Goal: Task Accomplishment & Management: Use online tool/utility

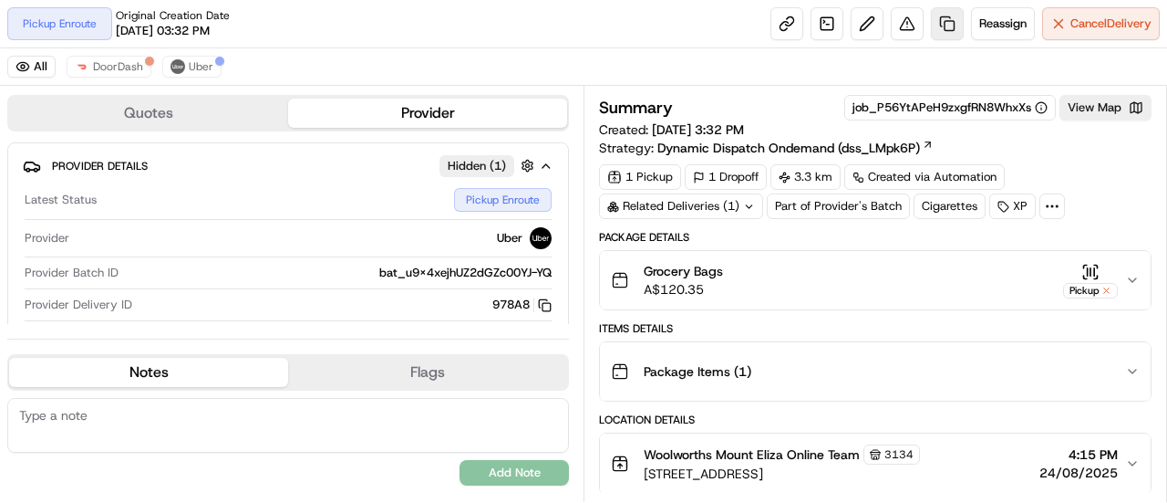
click at [943, 30] on link at bounding box center [947, 23] width 33 height 33
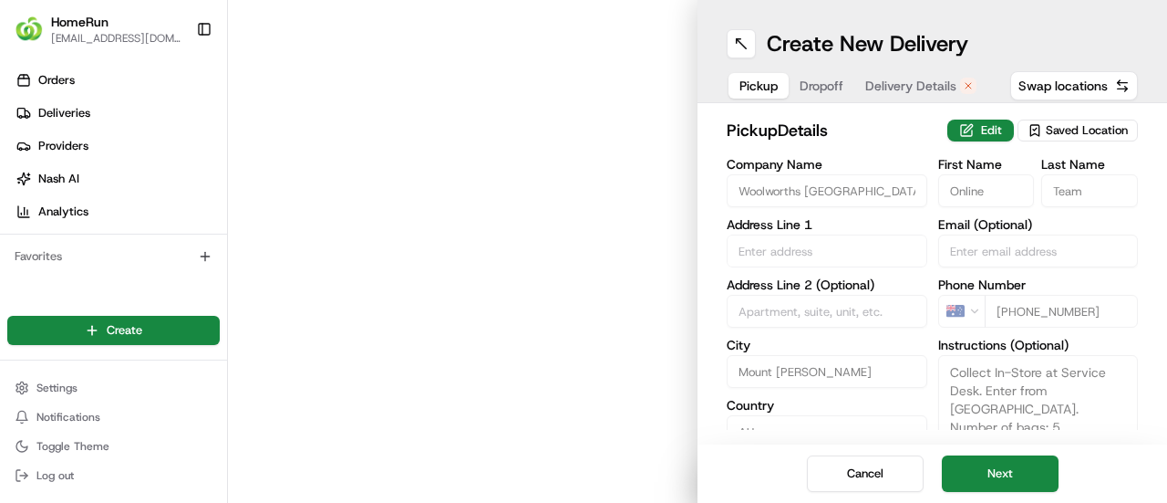
type input "[STREET_ADDRESS]"
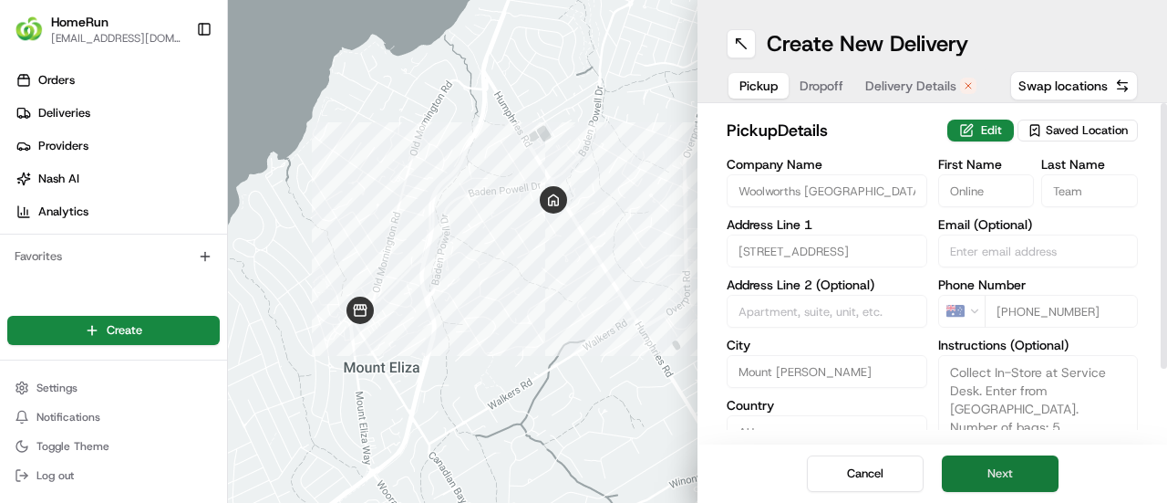
click at [1023, 472] on button "Next" at bounding box center [1000, 473] width 117 height 36
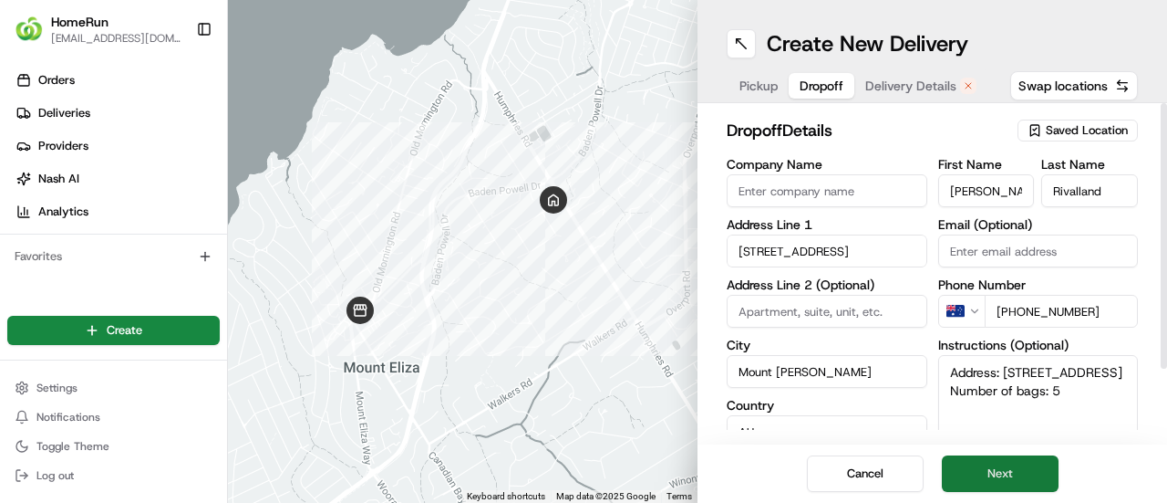
click at [1023, 472] on button "Next" at bounding box center [1000, 473] width 117 height 36
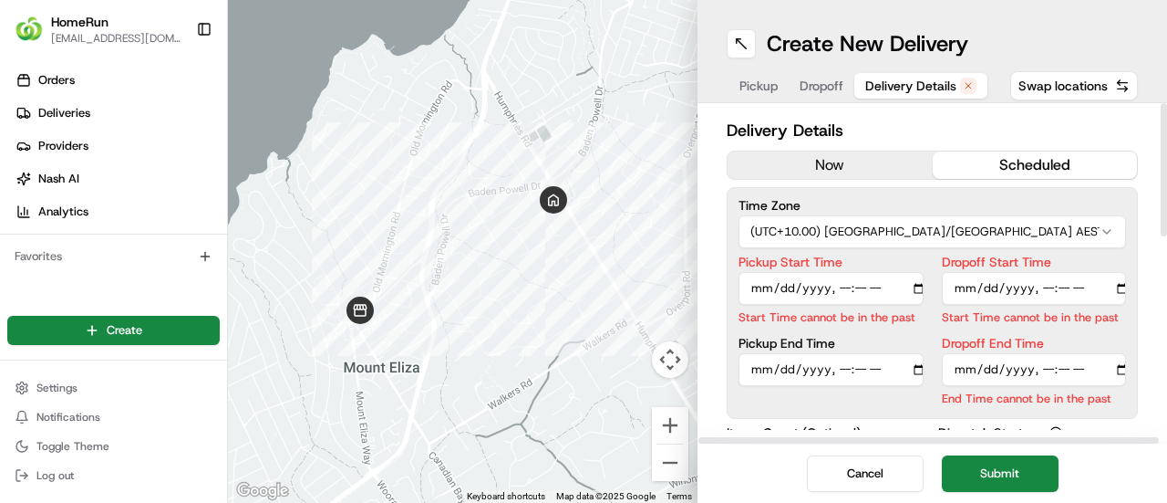
click at [872, 159] on button "now" at bounding box center [830, 164] width 205 height 27
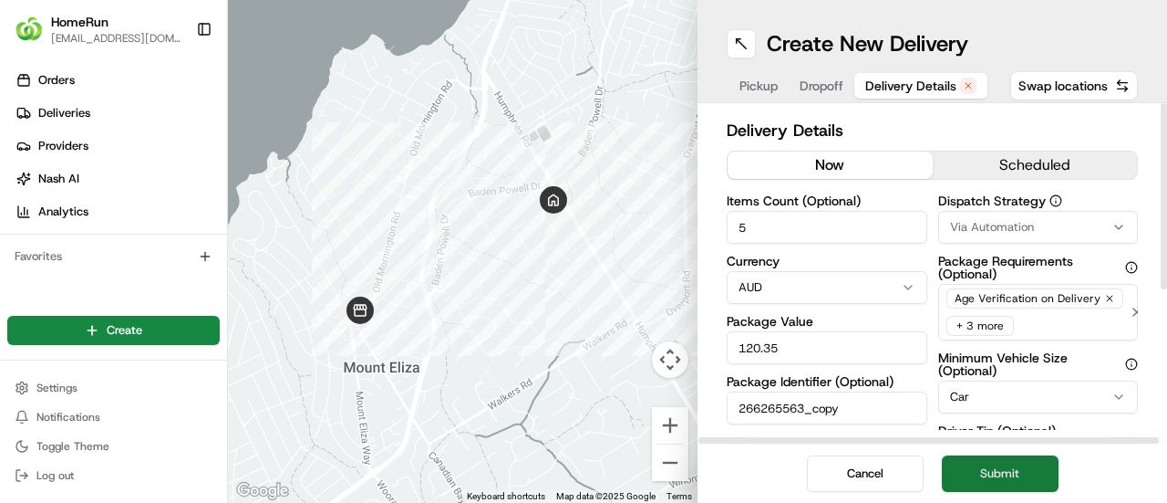
click at [998, 474] on button "Submit" at bounding box center [1000, 473] width 117 height 36
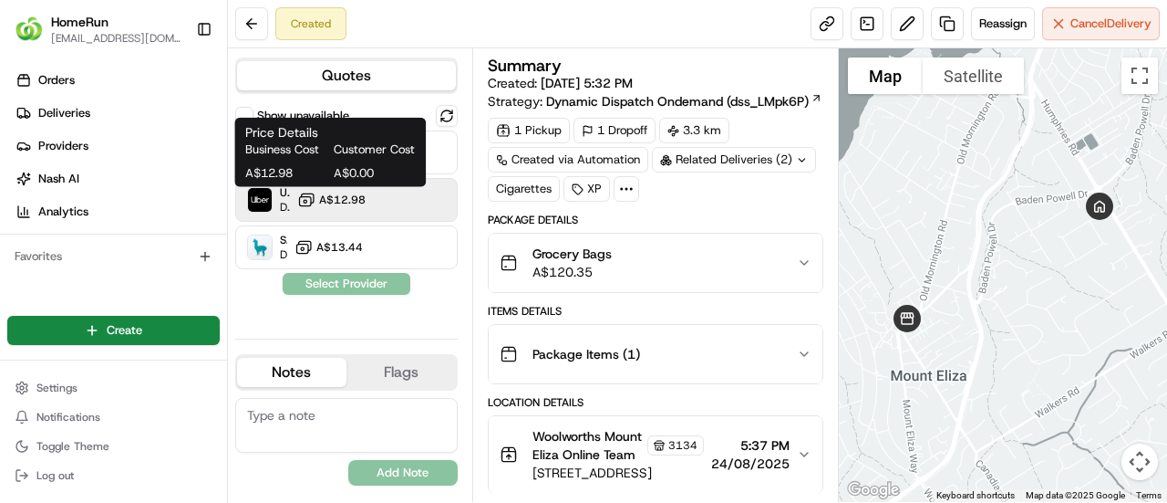
click at [358, 193] on span "A$12.98" at bounding box center [342, 199] width 47 height 15
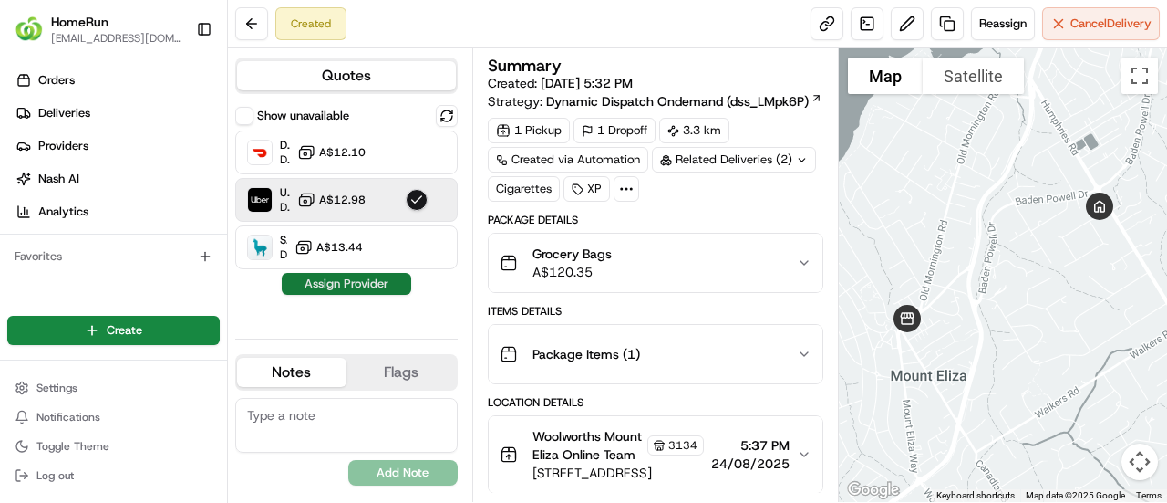
click at [343, 287] on button "Assign Provider" at bounding box center [347, 284] width 130 height 22
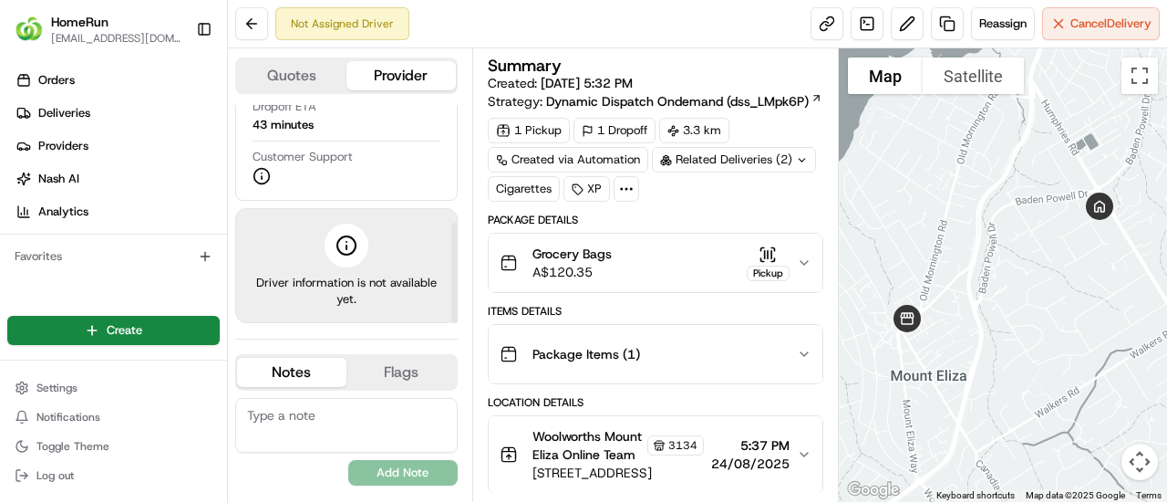
scroll to position [167, 0]
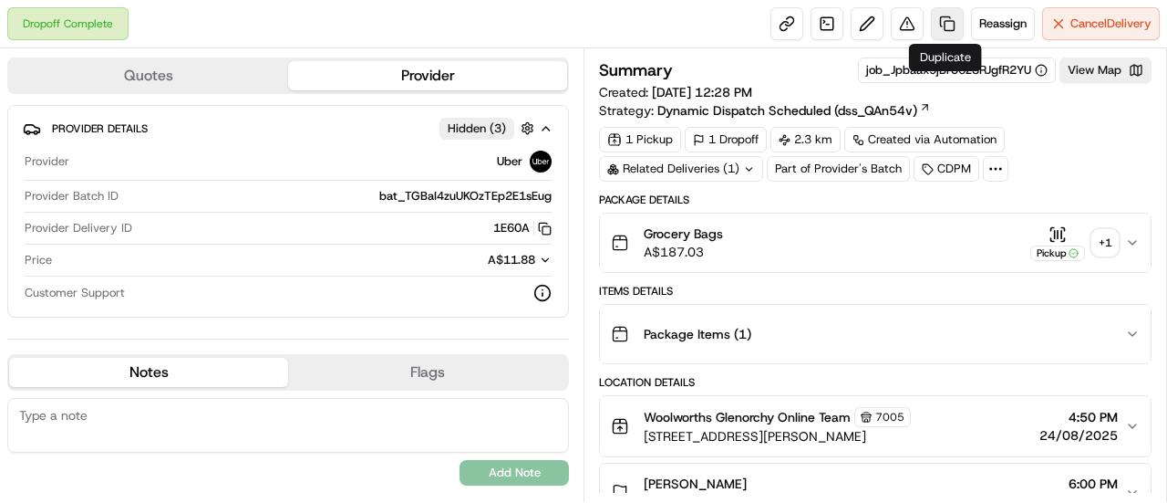
click at [941, 22] on link at bounding box center [947, 23] width 33 height 33
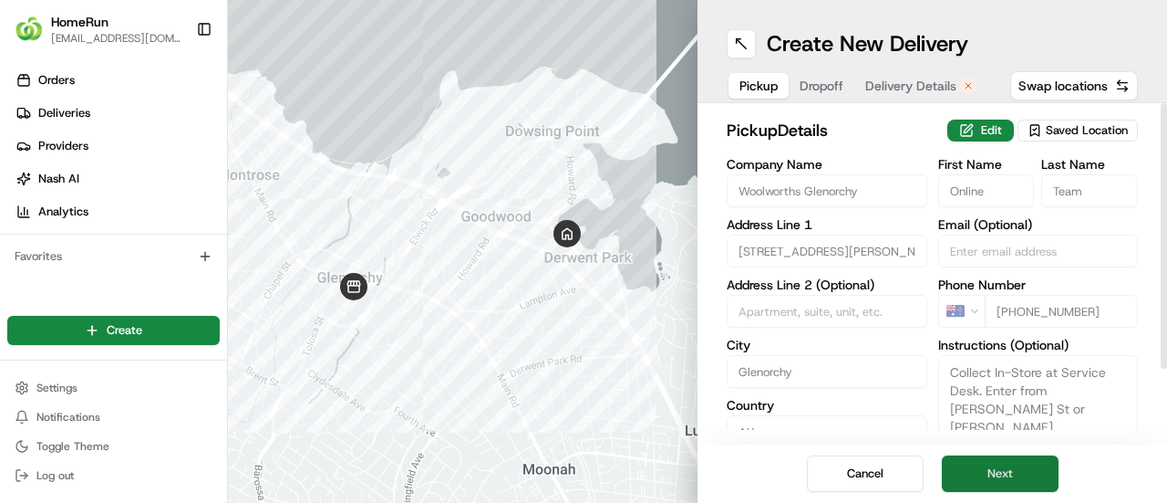
click at [981, 482] on button "Next" at bounding box center [1000, 473] width 117 height 36
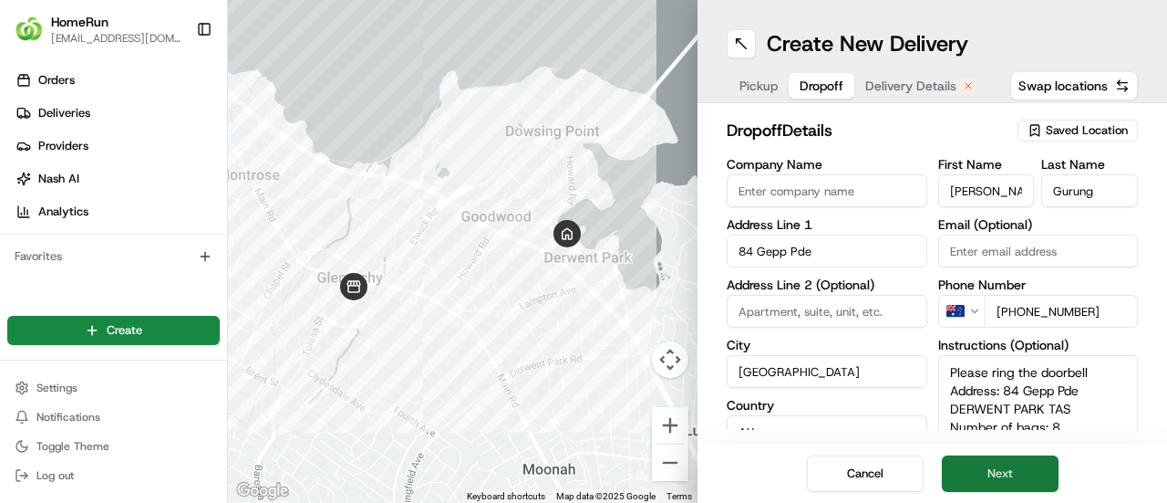
click at [981, 482] on button "Next" at bounding box center [1000, 473] width 117 height 36
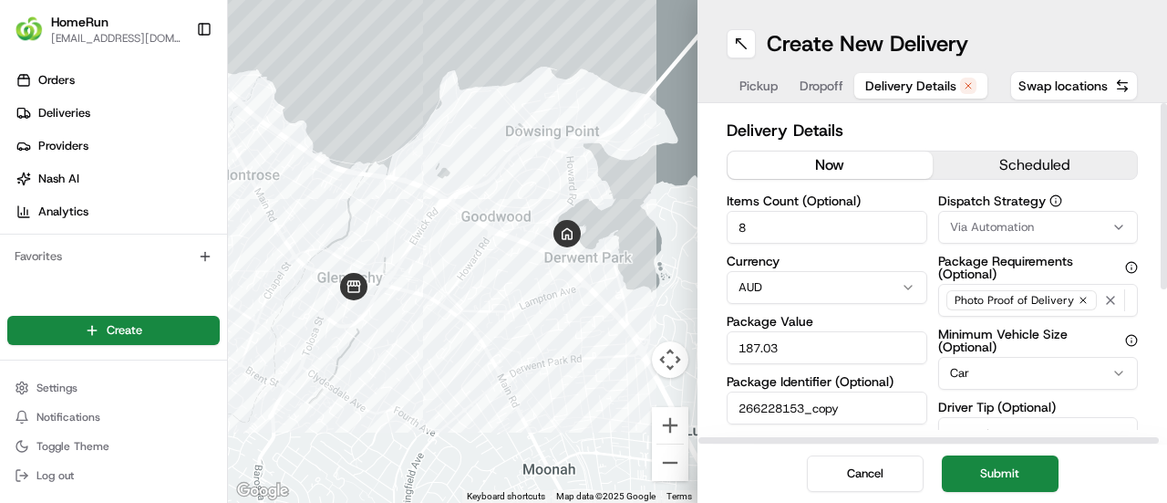
click at [835, 161] on button "now" at bounding box center [830, 164] width 205 height 27
click at [1014, 477] on button "Submit" at bounding box center [1000, 473] width 117 height 36
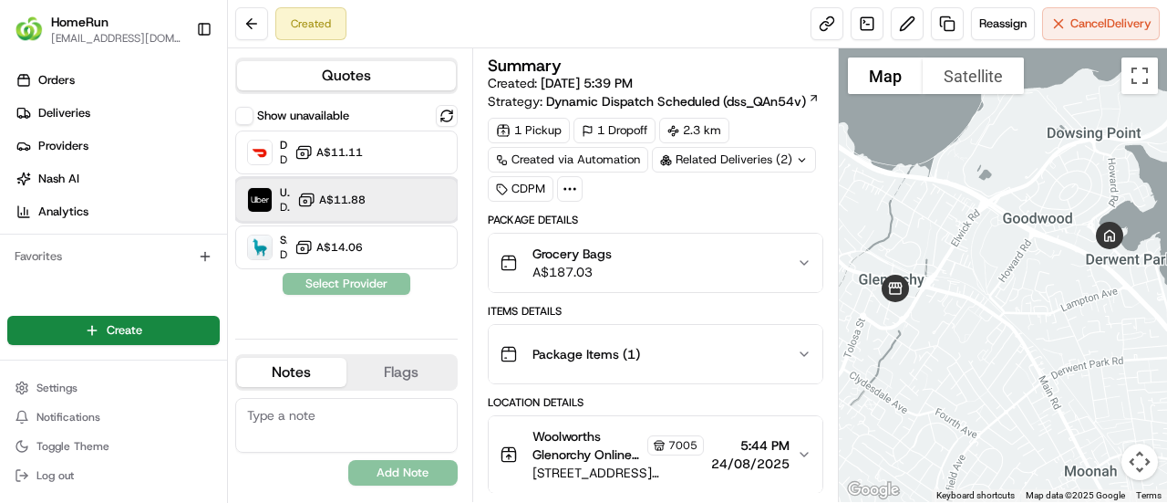
click at [445, 191] on div "Uber Dropoff ETA 43 minutes A$11.88" at bounding box center [346, 200] width 223 height 44
click at [337, 285] on button "Assign Provider" at bounding box center [347, 284] width 130 height 22
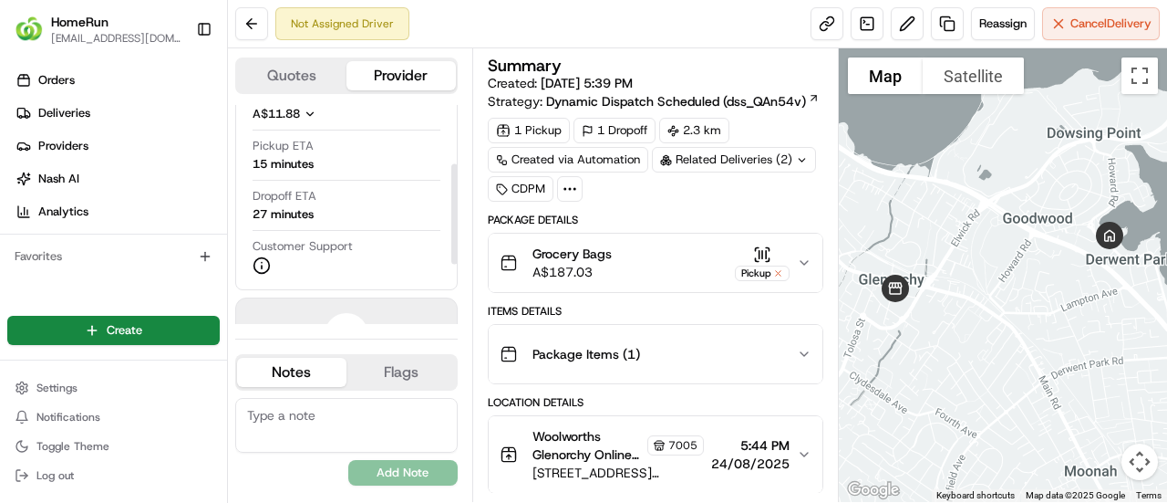
scroll to position [182, 0]
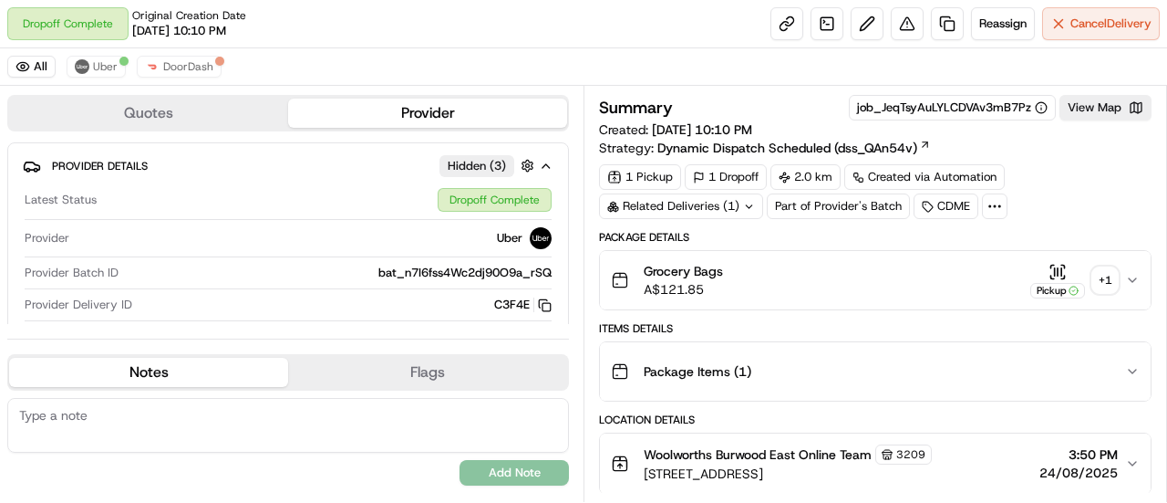
click at [1100, 277] on div "+ 1" at bounding box center [1106, 280] width 26 height 26
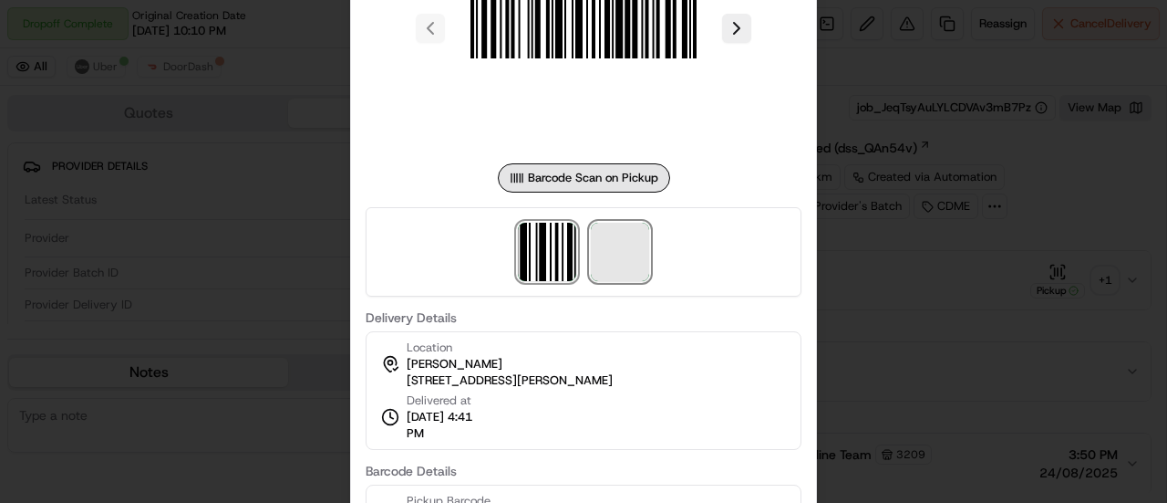
click at [633, 254] on span at bounding box center [620, 252] width 58 height 58
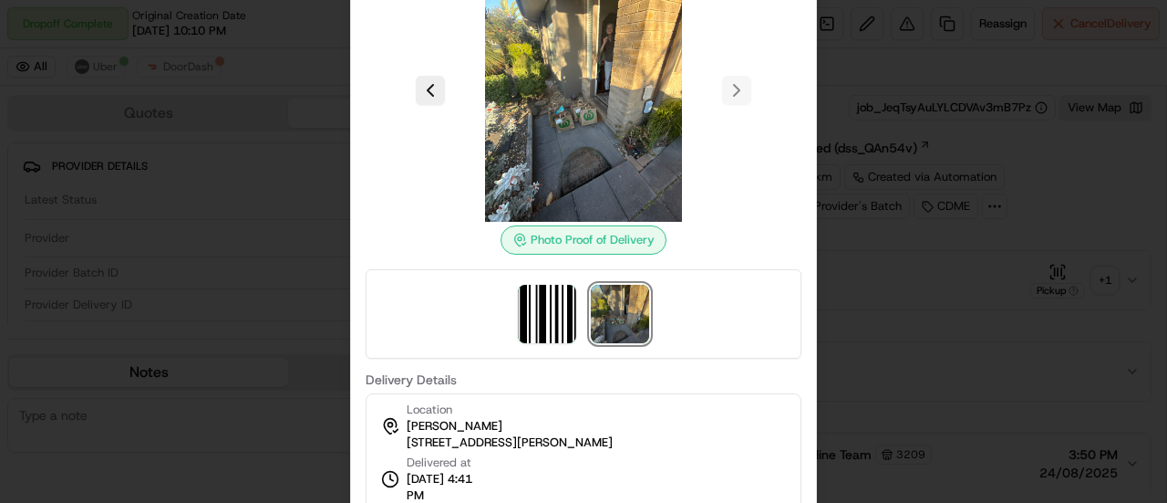
click at [875, 333] on div at bounding box center [583, 251] width 1167 height 503
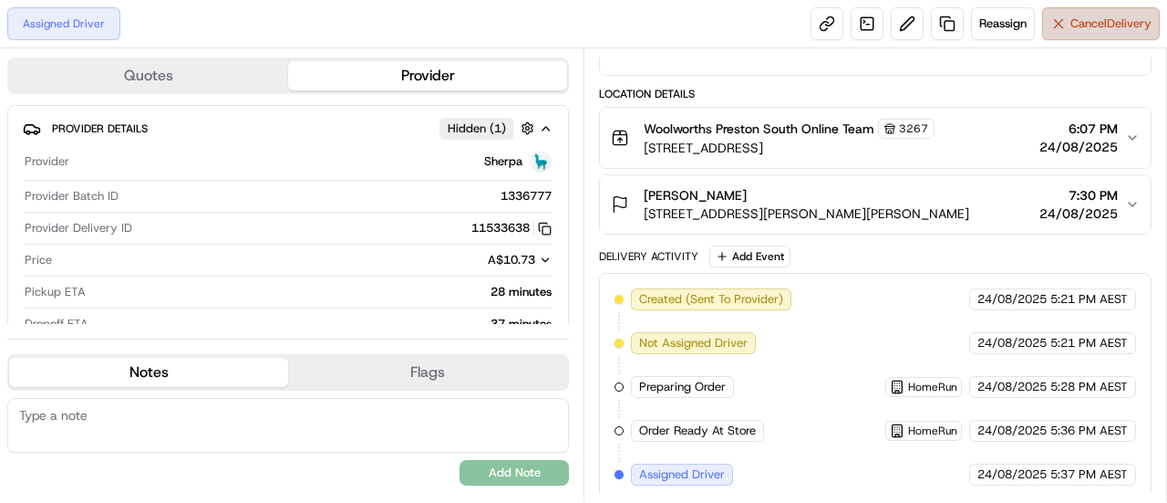
click at [1065, 24] on button "Cancel Delivery" at bounding box center [1102, 23] width 118 height 33
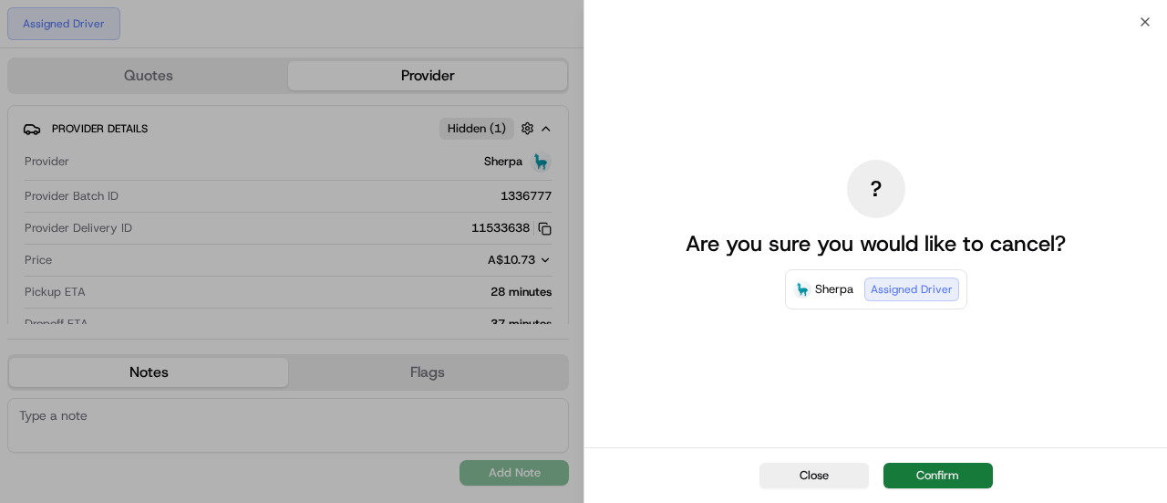
click at [945, 468] on button "Confirm" at bounding box center [938, 475] width 109 height 26
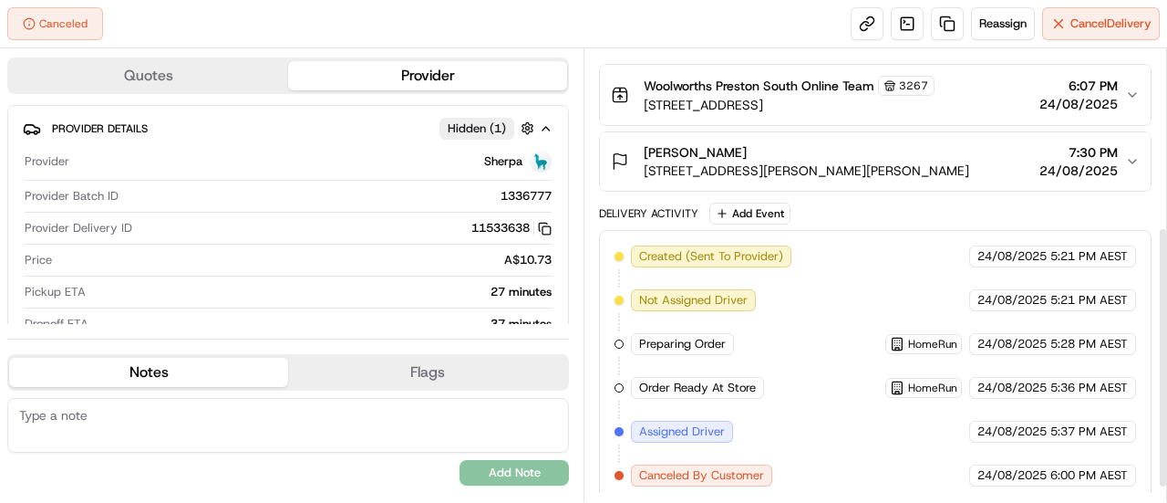
scroll to position [240, 0]
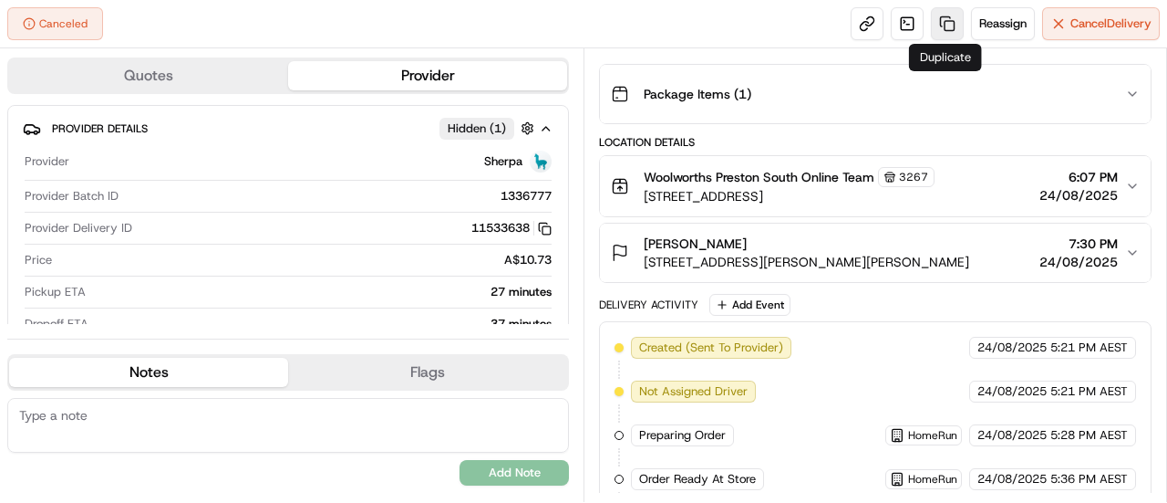
click at [940, 18] on link at bounding box center [947, 23] width 33 height 33
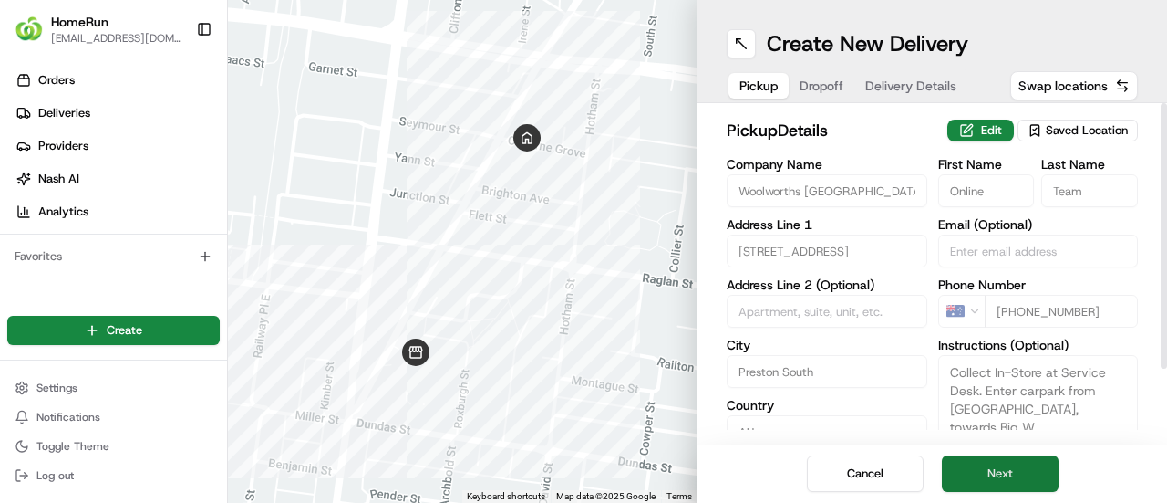
click at [1003, 473] on button "Next" at bounding box center [1000, 473] width 117 height 36
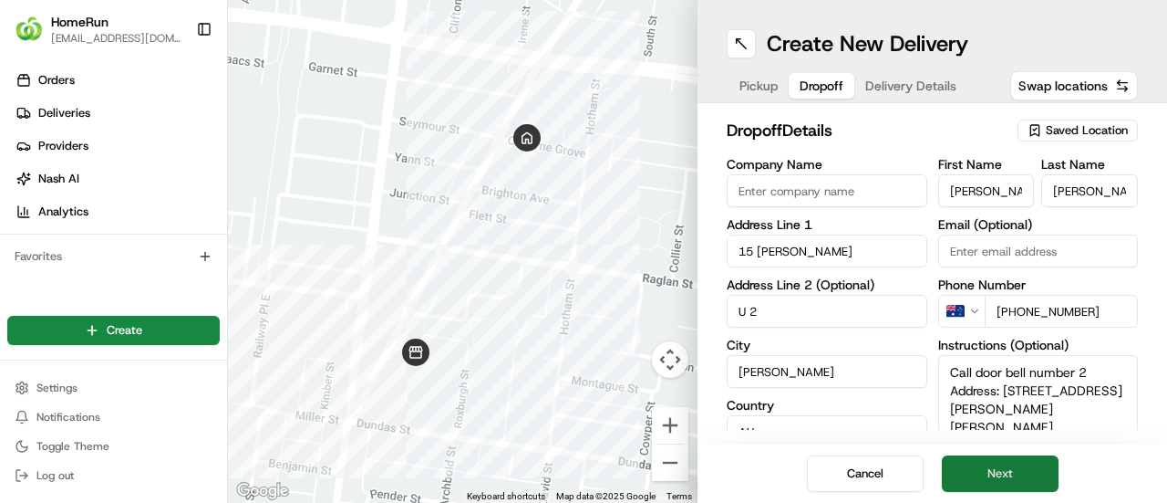
click at [1003, 472] on button "Next" at bounding box center [1000, 473] width 117 height 36
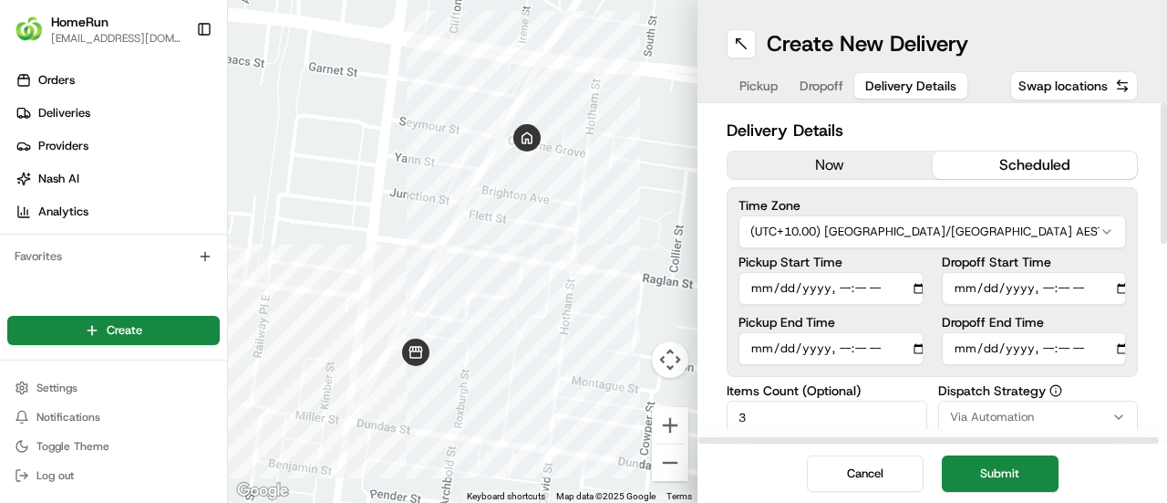
click at [847, 160] on button "now" at bounding box center [830, 164] width 205 height 27
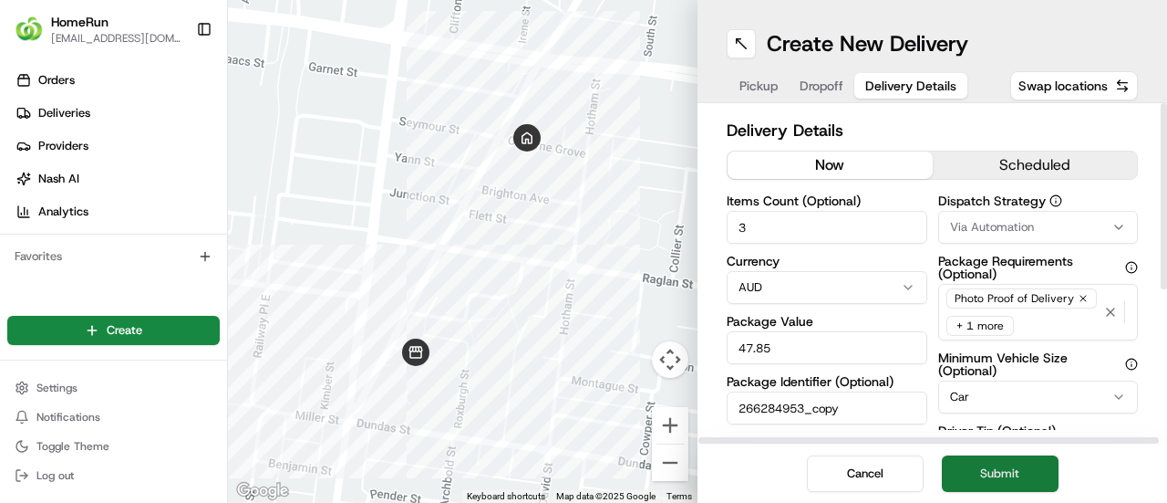
click at [1011, 475] on button "Submit" at bounding box center [1000, 473] width 117 height 36
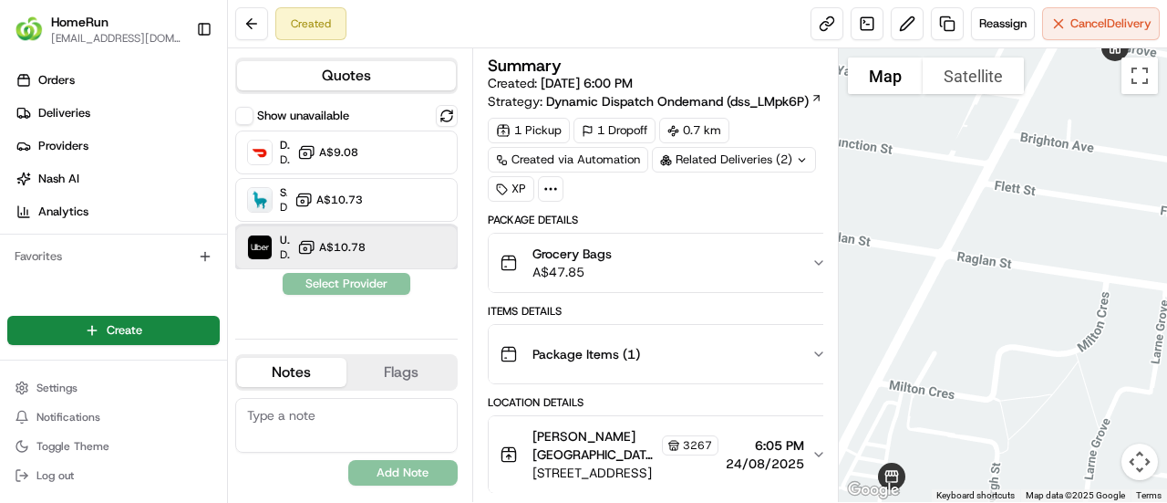
click at [395, 251] on div "Uber Dropoff ETA 43 minutes A$10.78" at bounding box center [346, 247] width 223 height 44
click at [348, 284] on button "Assign Provider" at bounding box center [347, 284] width 130 height 22
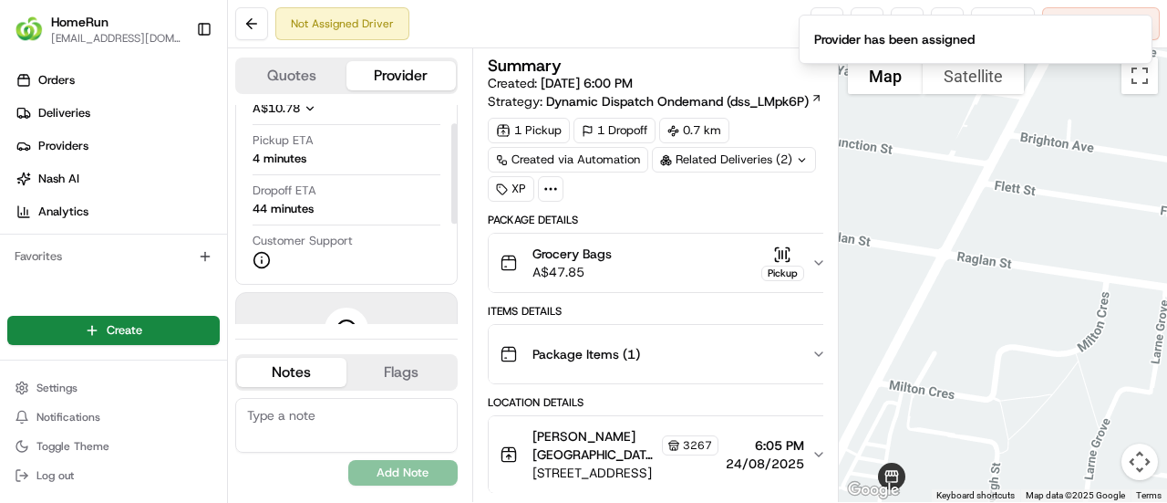
scroll to position [182, 0]
